Goal: Task Accomplishment & Management: Use online tool/utility

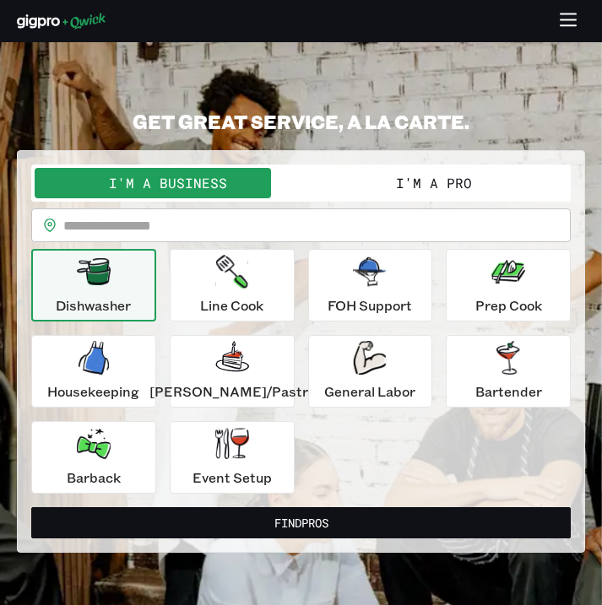
click at [370, 185] on button "I'm a Pro" at bounding box center [434, 183] width 267 height 30
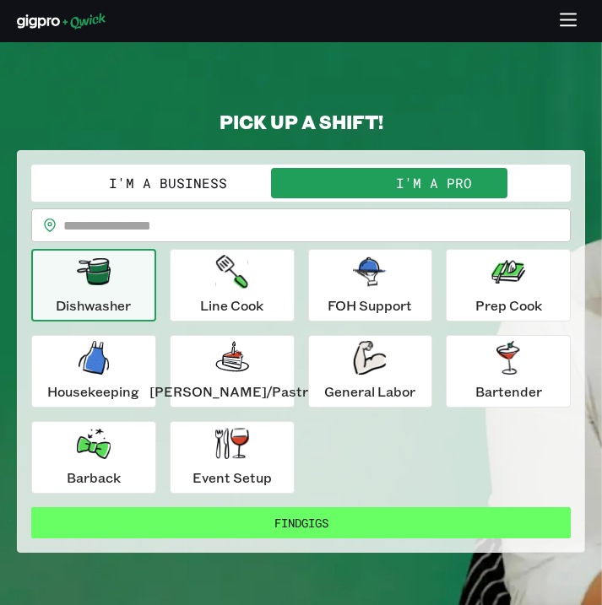
click at [310, 516] on button "Find Gigs" at bounding box center [300, 522] width 539 height 31
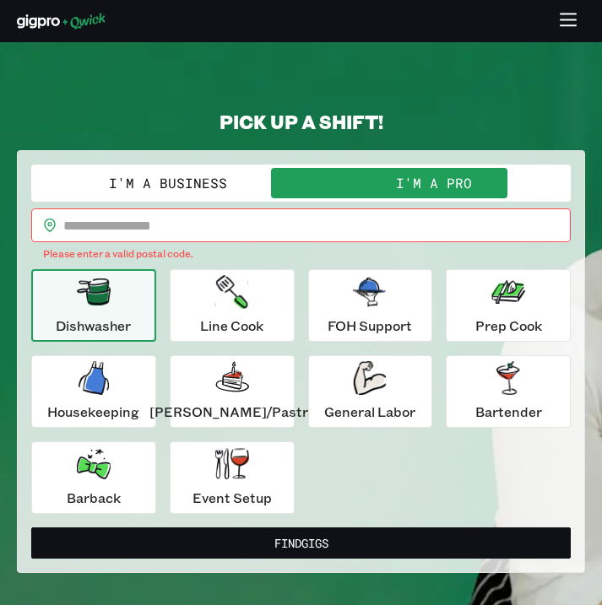
click at [233, 233] on input "text" at bounding box center [316, 226] width 507 height 34
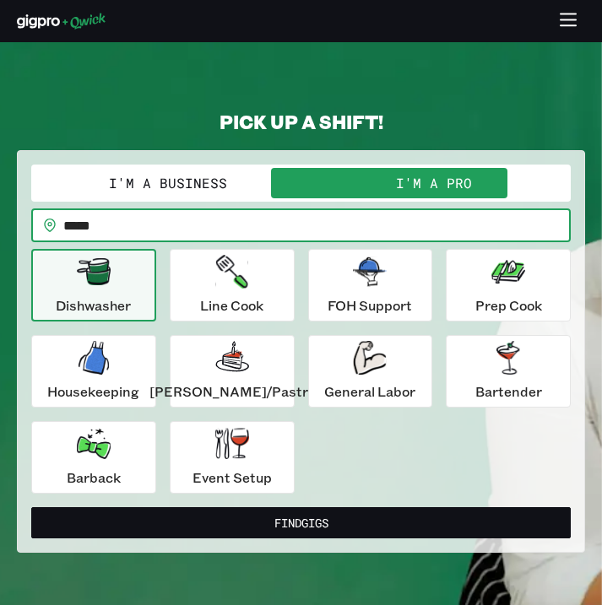
type input "*****"
click at [301, 522] on button "Find Gigs" at bounding box center [300, 522] width 539 height 31
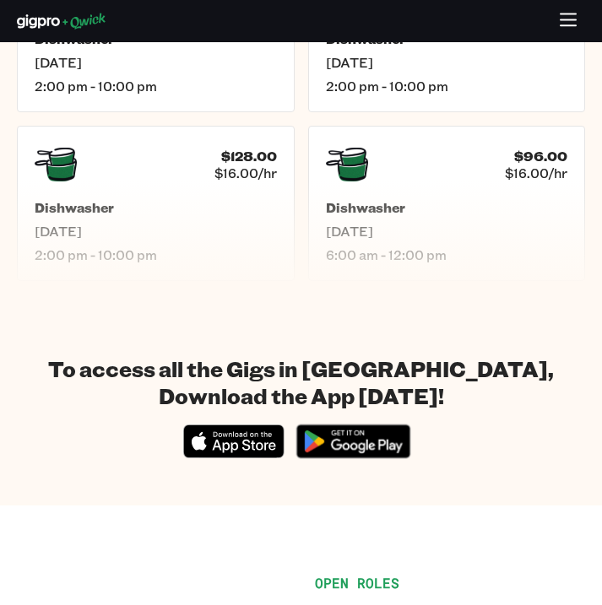
scroll to position [1106, 0]
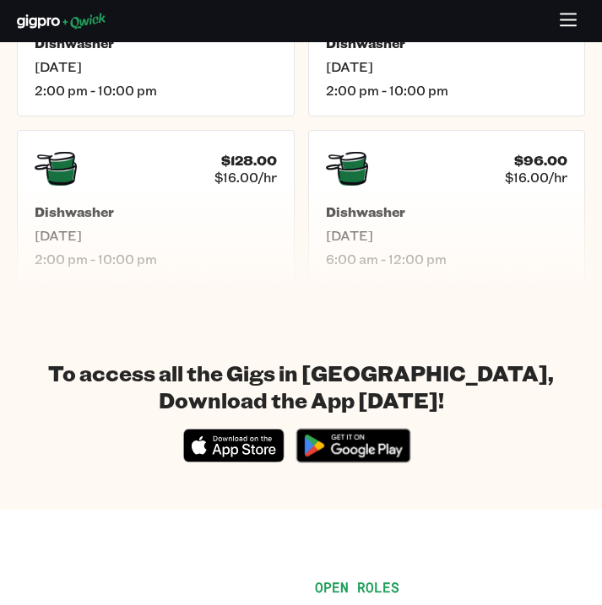
click at [561, 29] on icon "button" at bounding box center [568, 21] width 19 height 19
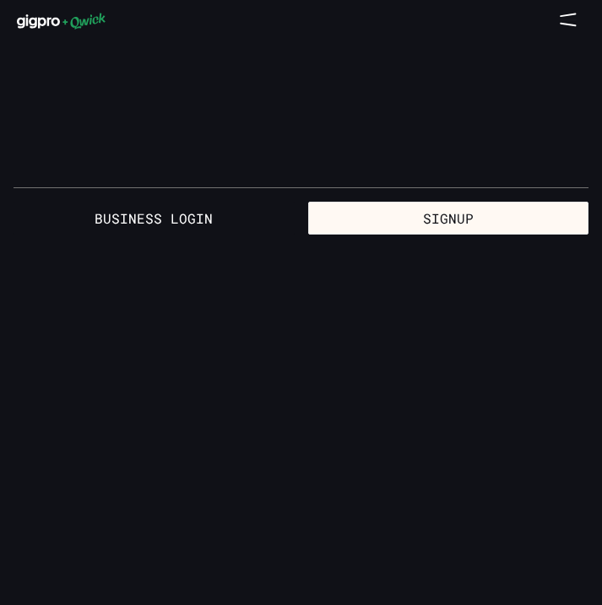
scroll to position [0, 0]
click at [405, 107] on link "For Pros" at bounding box center [301, 108] width 602 height 44
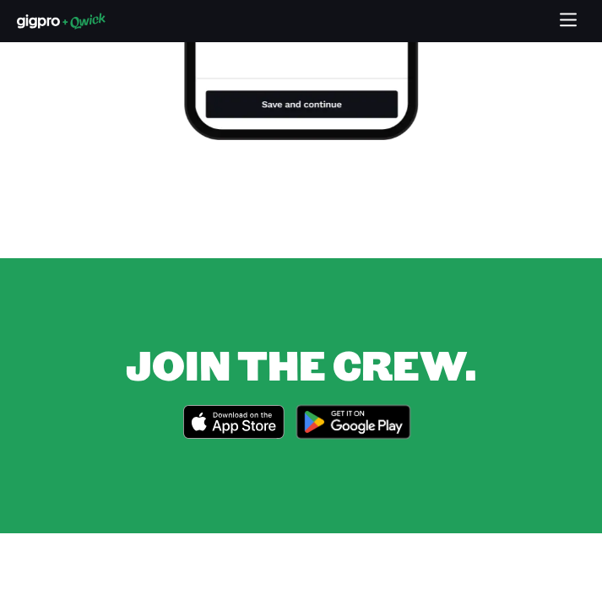
scroll to position [2596, 0]
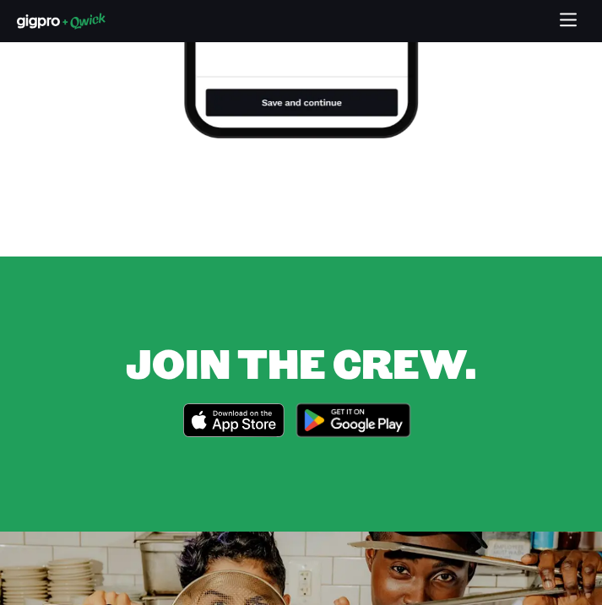
click at [236, 403] on icon "Download on the App Store" at bounding box center [234, 419] width 100 height 32
